Goal: Task Accomplishment & Management: Manage account settings

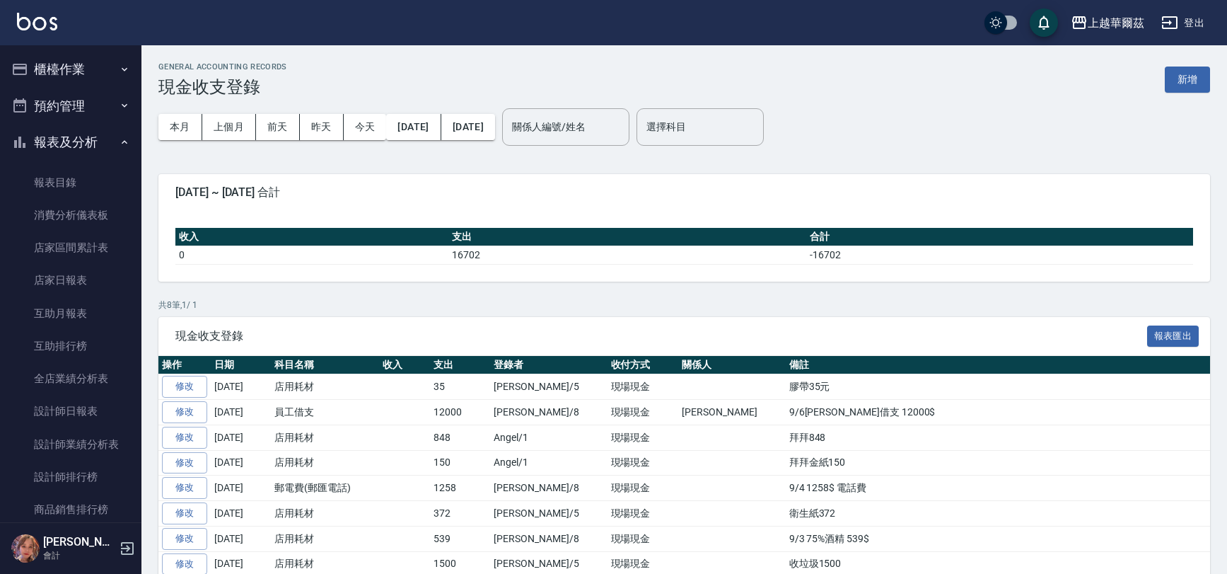
click at [66, 134] on button "報表及分析" at bounding box center [71, 142] width 130 height 37
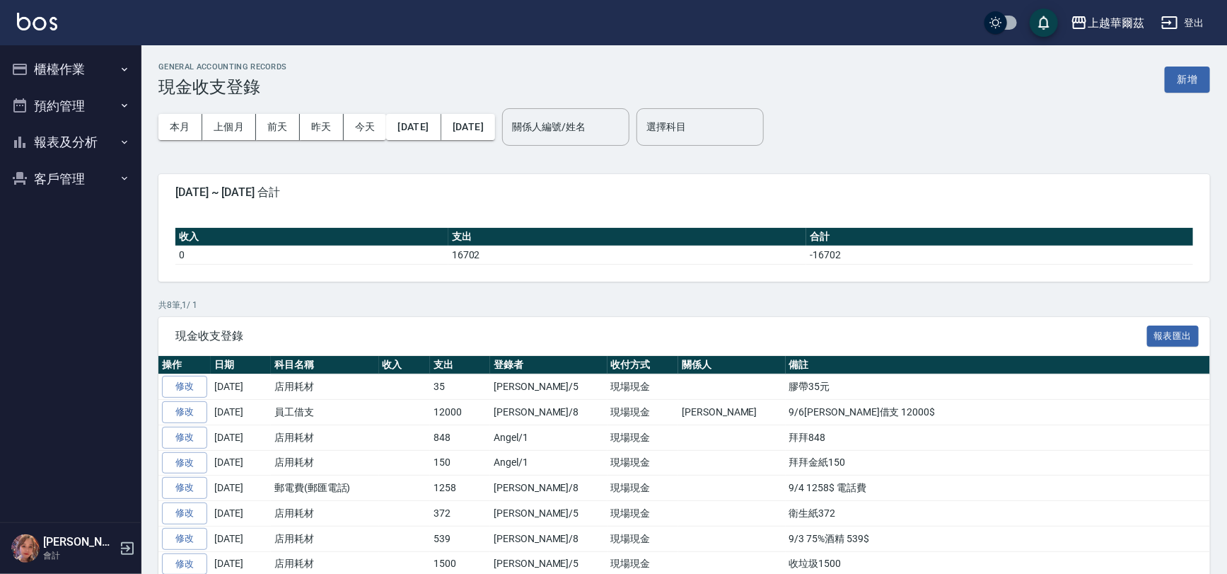
click at [84, 57] on button "櫃檯作業" at bounding box center [71, 69] width 130 height 37
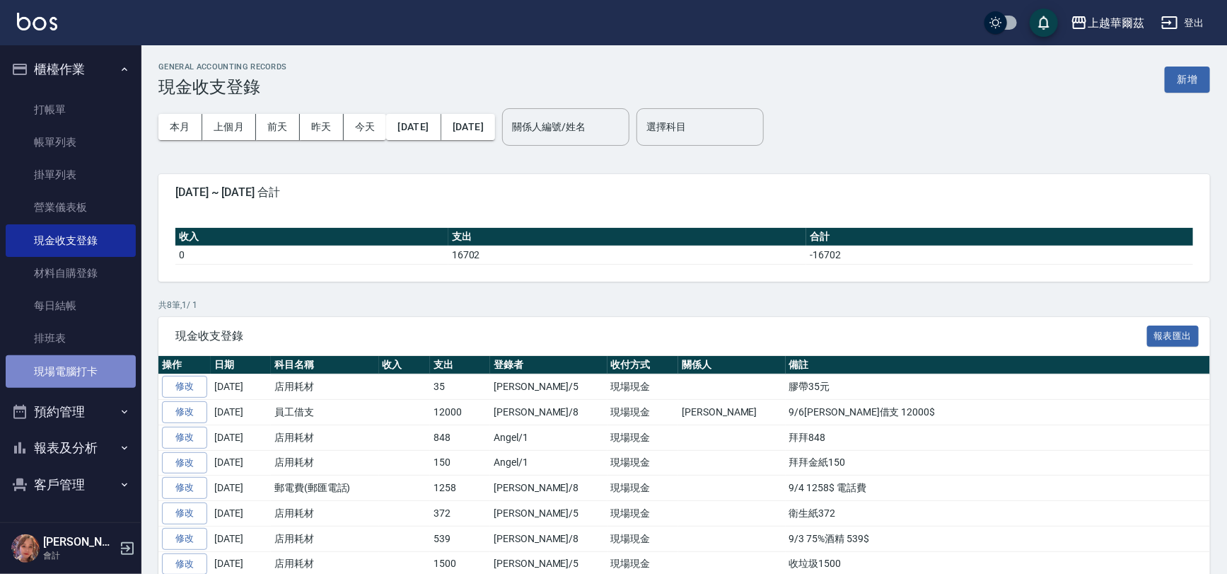
click at [61, 371] on link "現場電腦打卡" at bounding box center [71, 371] width 130 height 33
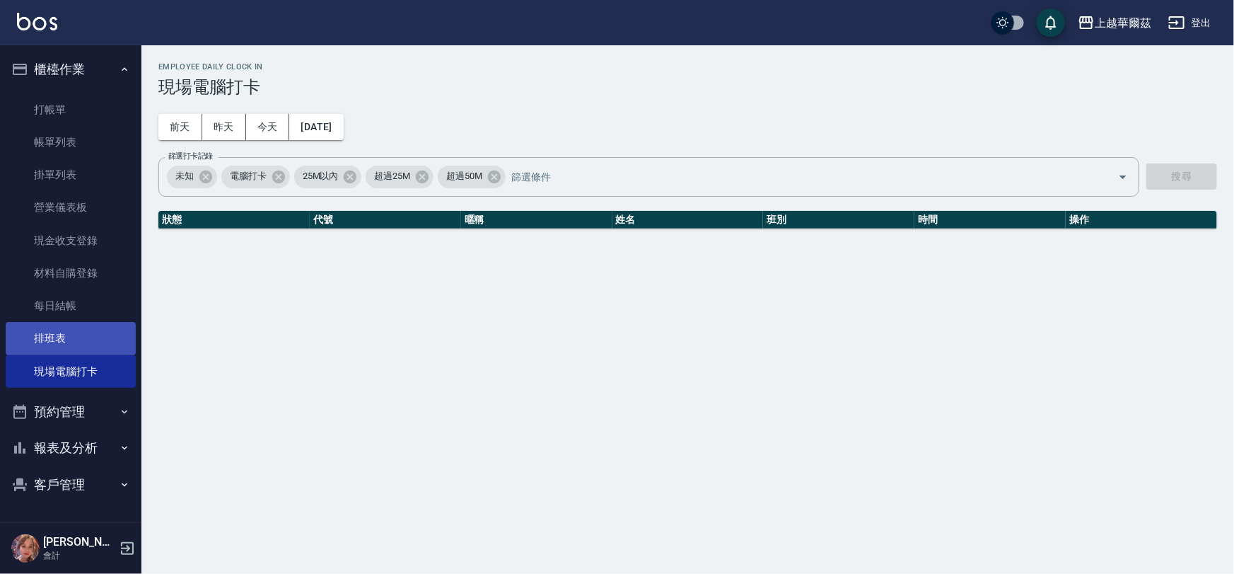
click at [73, 334] on link "排班表" at bounding box center [71, 338] width 130 height 33
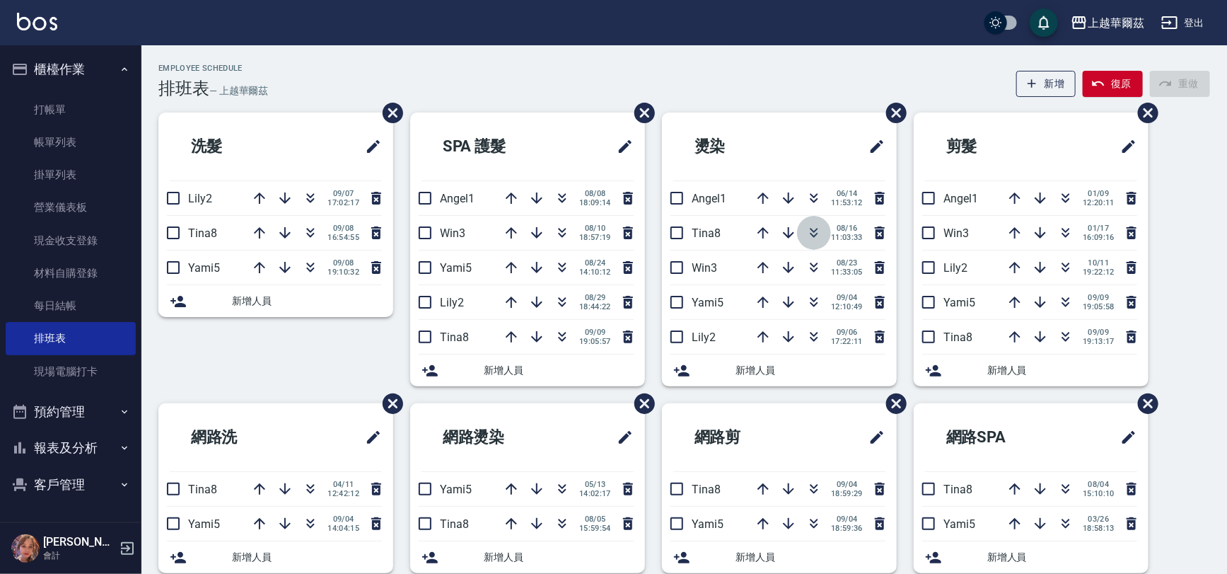
click at [819, 231] on icon "button" at bounding box center [813, 232] width 17 height 17
click at [1096, 86] on icon "button" at bounding box center [1098, 83] width 14 height 14
click at [307, 208] on button "button" at bounding box center [310, 198] width 34 height 34
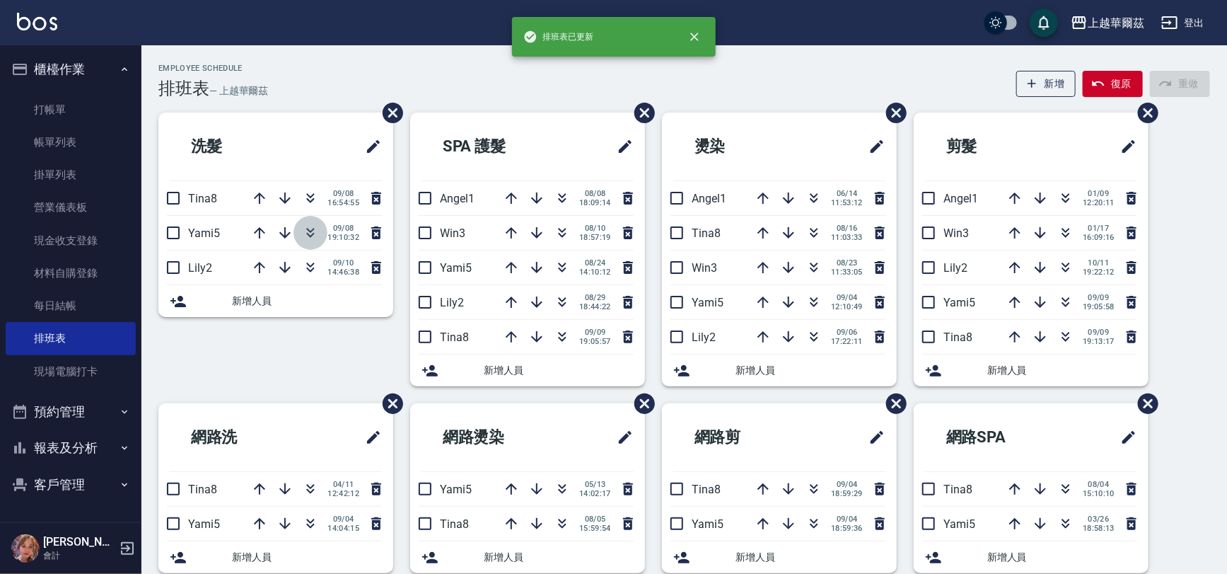
click at [315, 239] on icon "button" at bounding box center [310, 232] width 17 height 17
